Goal: Task Accomplishment & Management: Use online tool/utility

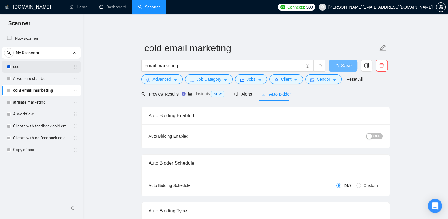
click at [56, 67] on link "seo" at bounding box center [41, 67] width 56 height 12
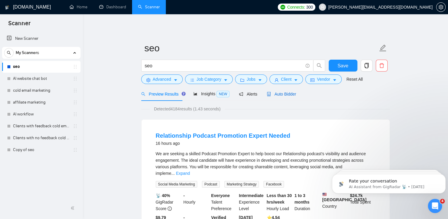
click at [274, 93] on span "Auto Bidder" at bounding box center [281, 94] width 29 height 5
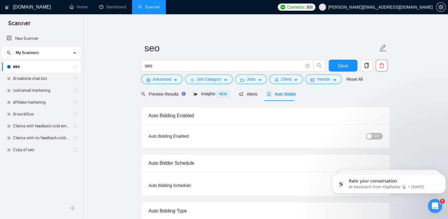
checkbox input "true"
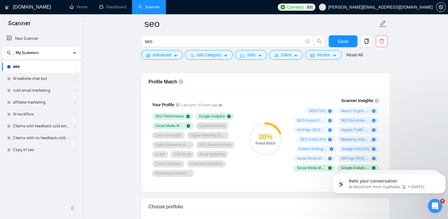
scroll to position [383, 0]
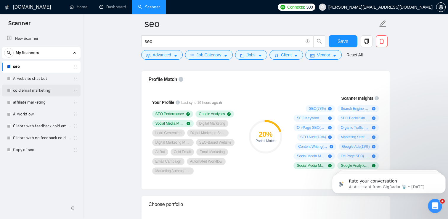
click at [44, 85] on link "cold email marketing" at bounding box center [41, 90] width 56 height 12
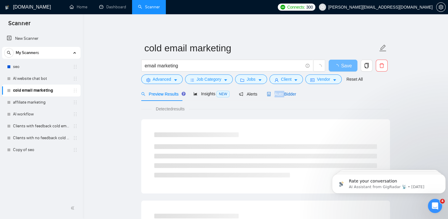
click at [286, 92] on span "Auto Bidder" at bounding box center [281, 94] width 29 height 5
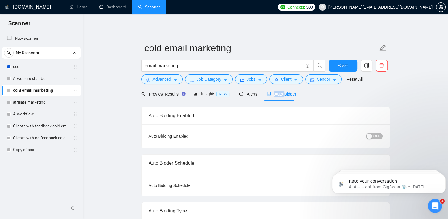
checkbox input "true"
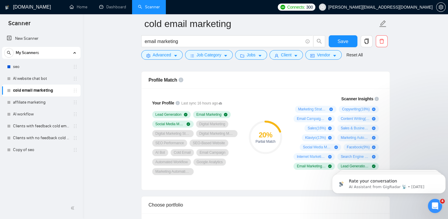
scroll to position [402, 0]
